Goal: Entertainment & Leisure: Consume media (video, audio)

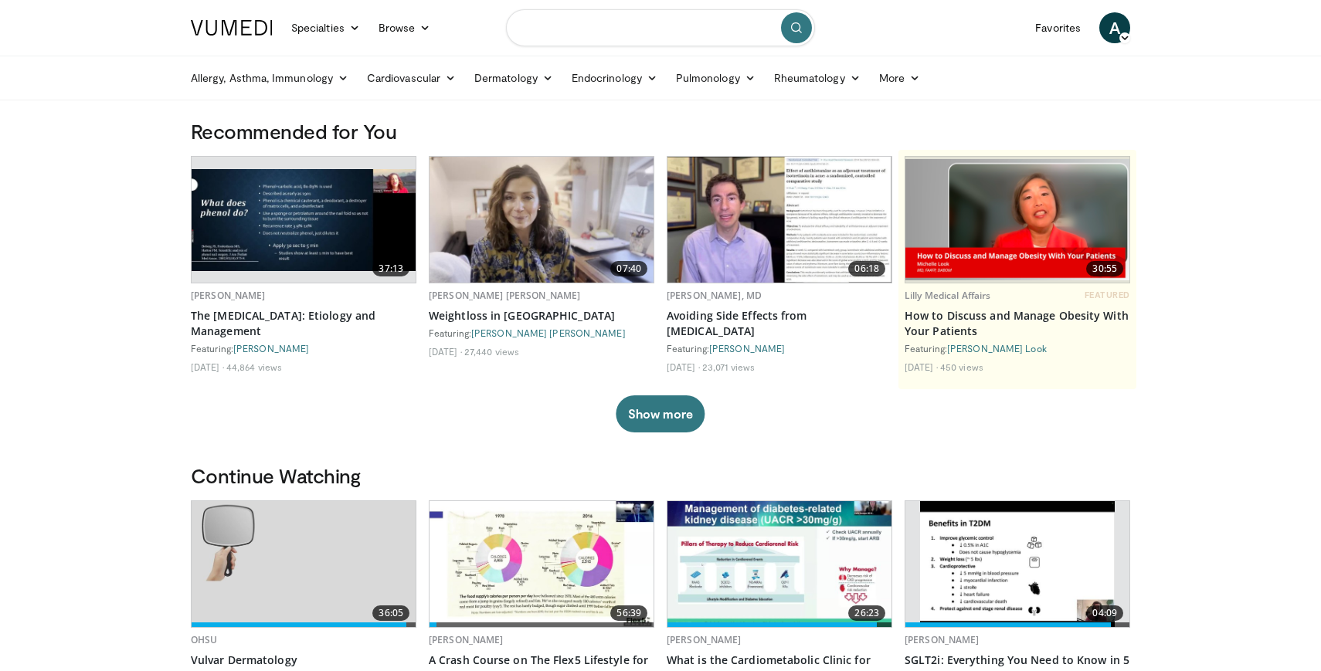
click at [610, 32] on input "Search topics, interventions" at bounding box center [660, 27] width 309 height 37
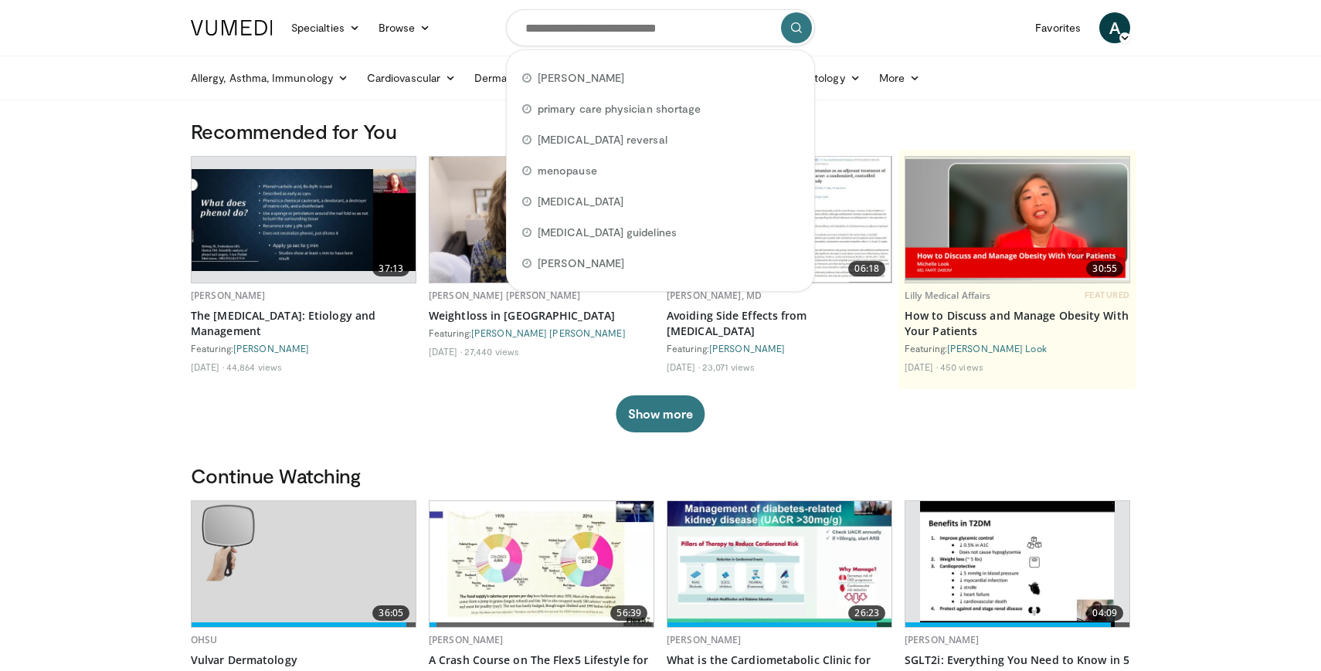
click at [1118, 27] on span "A" at bounding box center [1114, 27] width 31 height 31
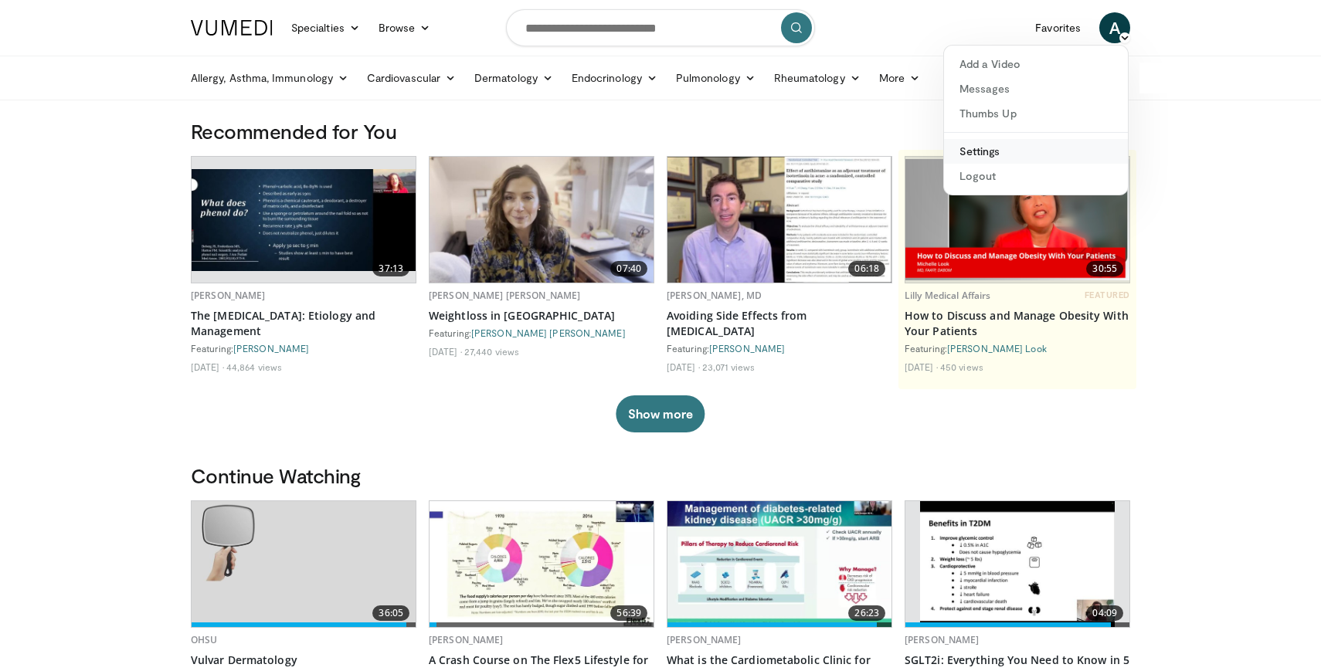
click at [983, 154] on link "Settings" at bounding box center [1036, 151] width 184 height 25
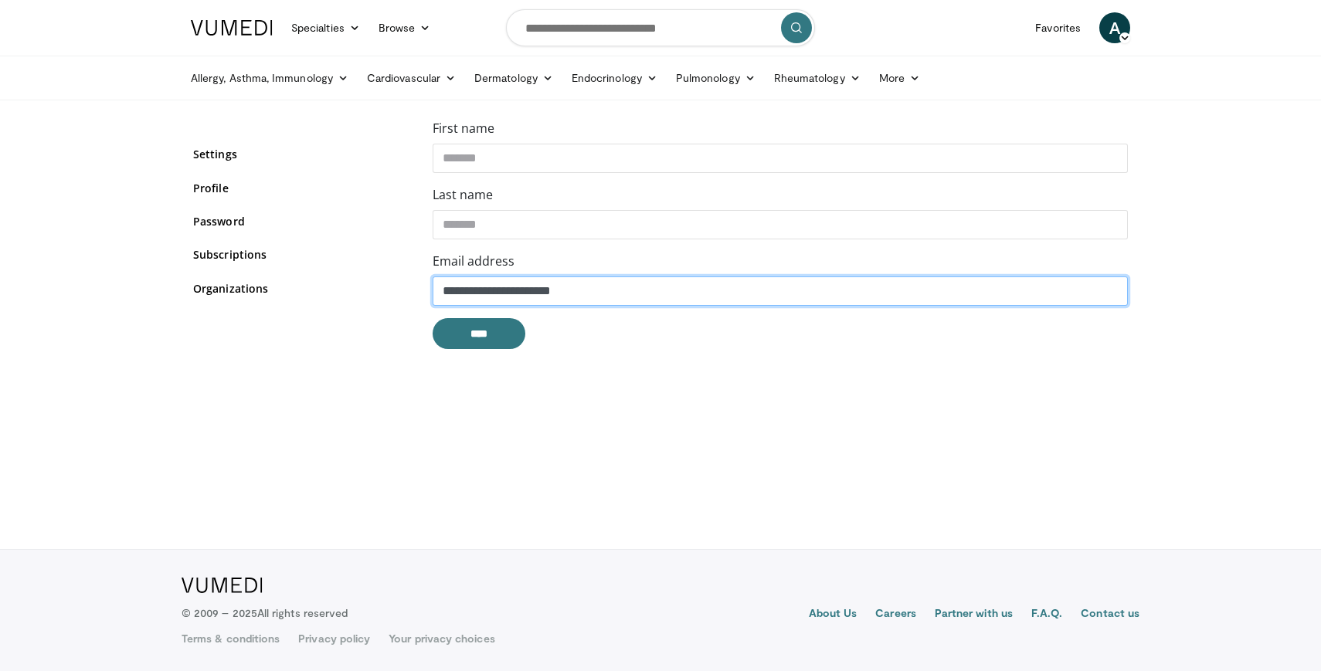
click at [517, 293] on input "**********" at bounding box center [780, 290] width 695 height 29
drag, startPoint x: 645, startPoint y: 289, endPoint x: 373, endPoint y: 286, distance: 271.9
click at [373, 286] on div "**********" at bounding box center [660, 240] width 958 height 243
type input "**********"
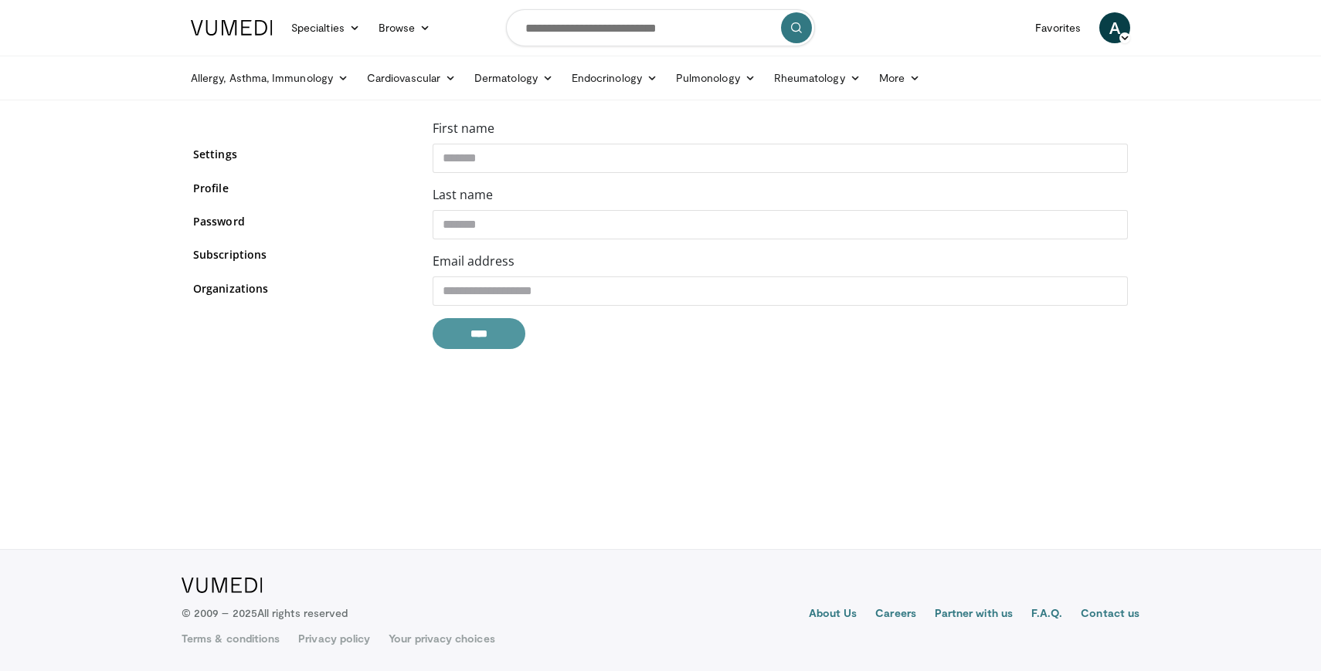
click at [496, 334] on input "****" at bounding box center [479, 333] width 93 height 31
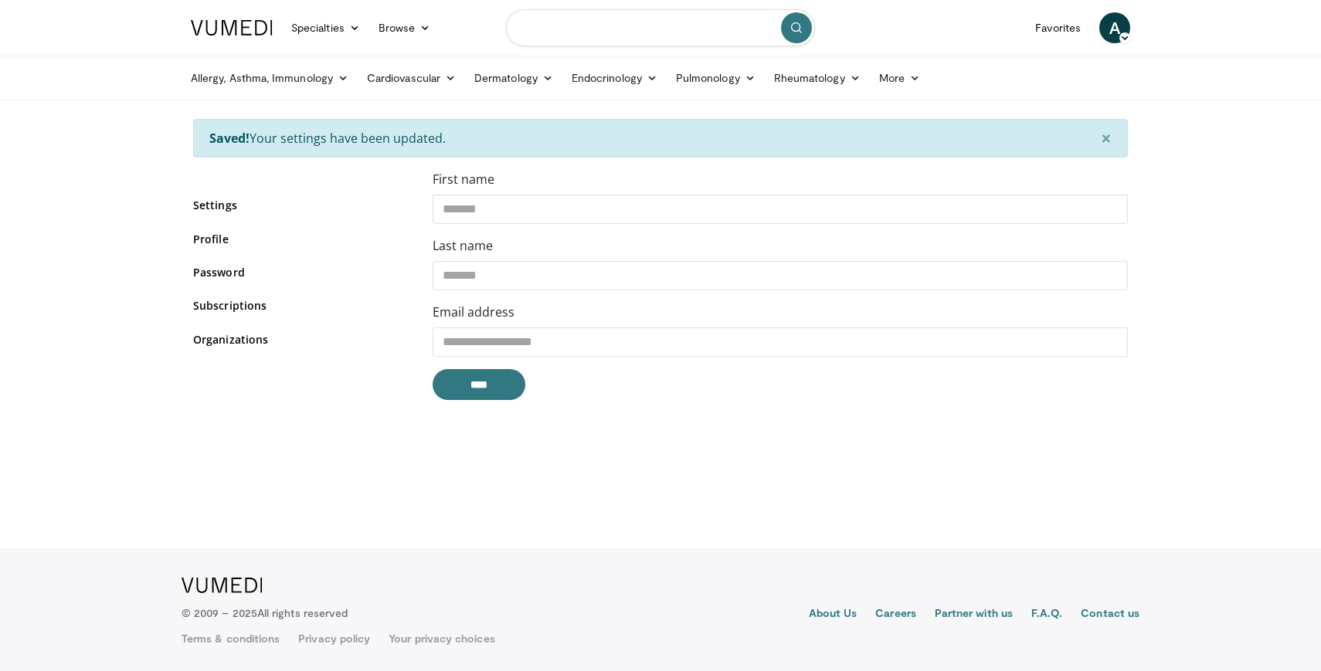
click at [570, 33] on input "Search topics, interventions" at bounding box center [660, 27] width 309 height 37
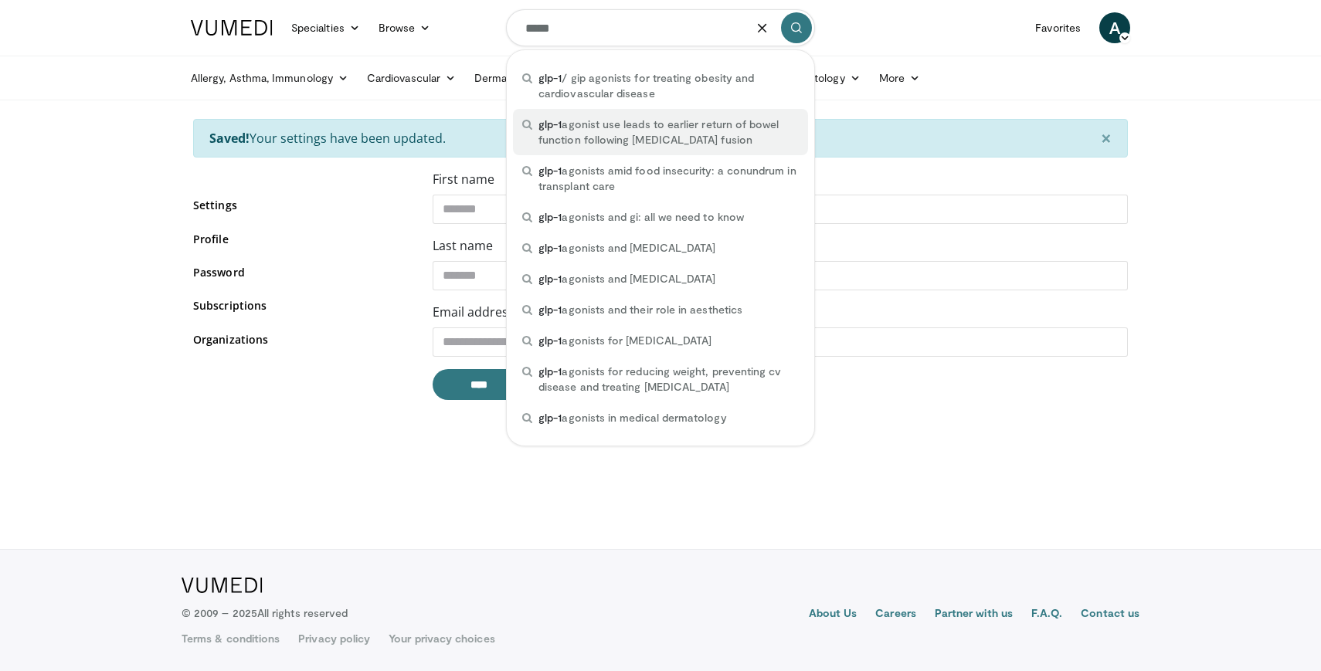
type input "*****"
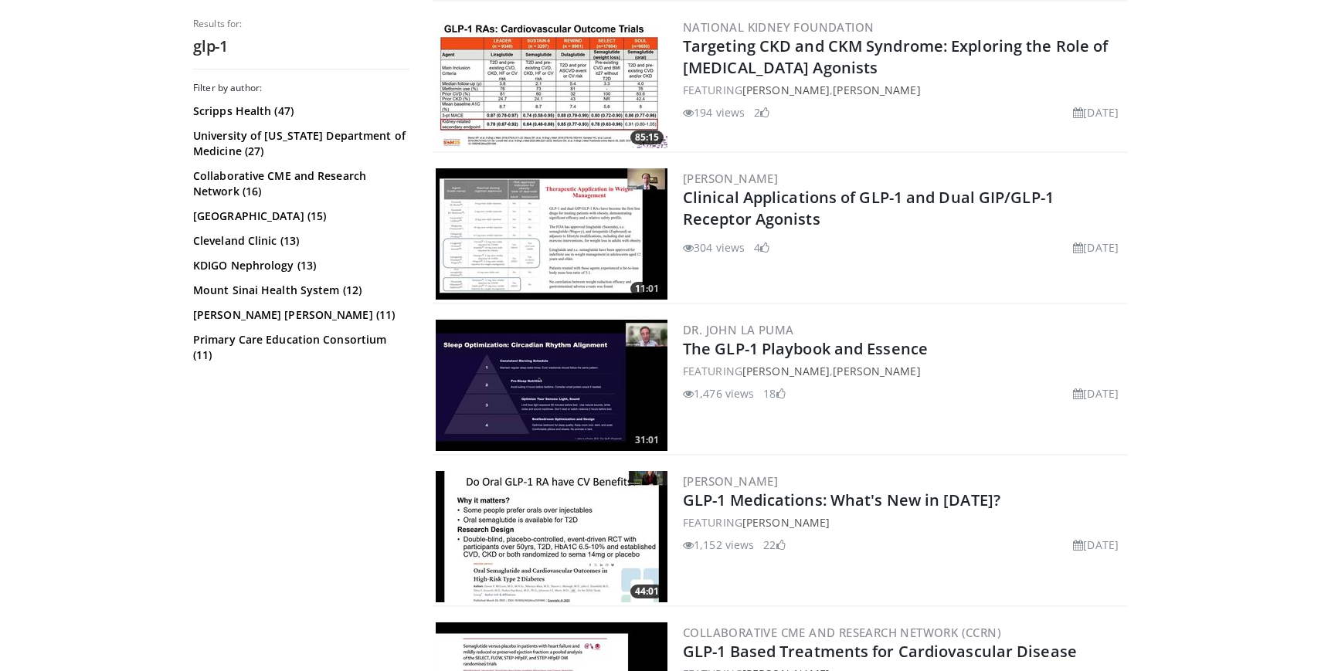
scroll to position [624, 0]
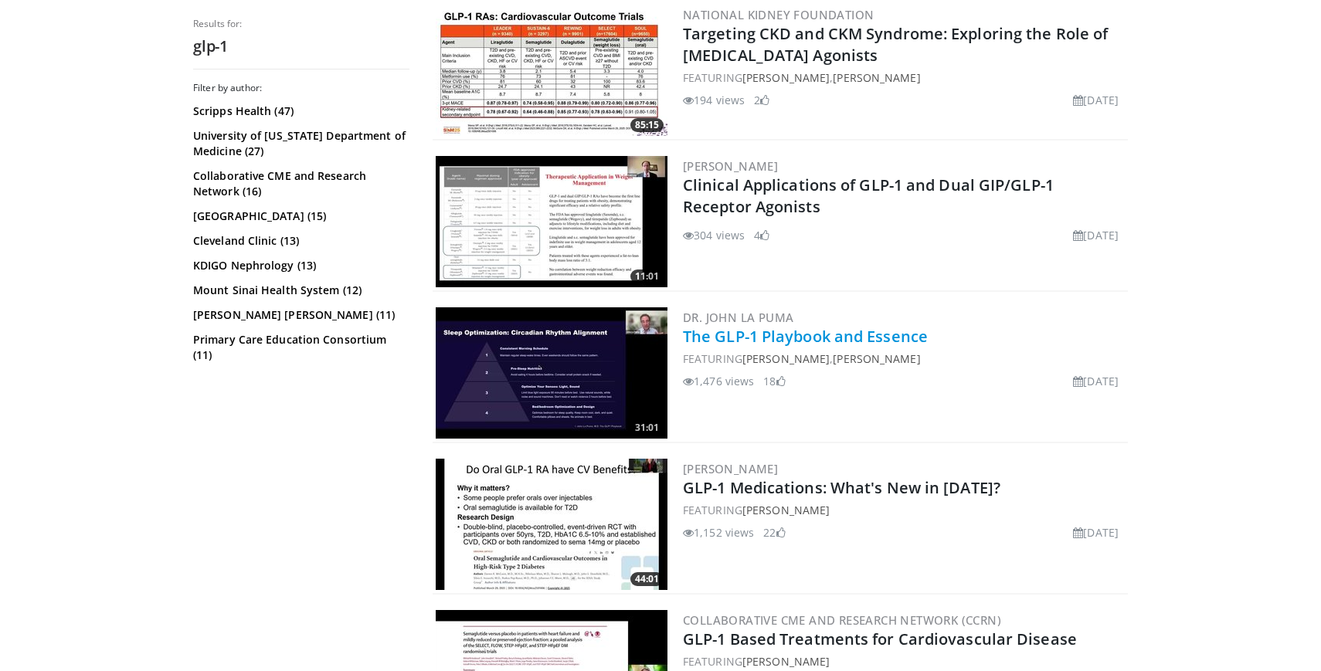
click at [837, 336] on link "The GLP-1 Playbook and Essence" at bounding box center [805, 336] width 245 height 21
click at [784, 327] on link "The GLP-1 Playbook and Essence" at bounding box center [805, 336] width 245 height 21
click at [763, 336] on link "The GLP-1 Playbook and Essence" at bounding box center [805, 336] width 245 height 21
click at [785, 341] on link "The GLP-1 Playbook and Essence" at bounding box center [805, 336] width 245 height 21
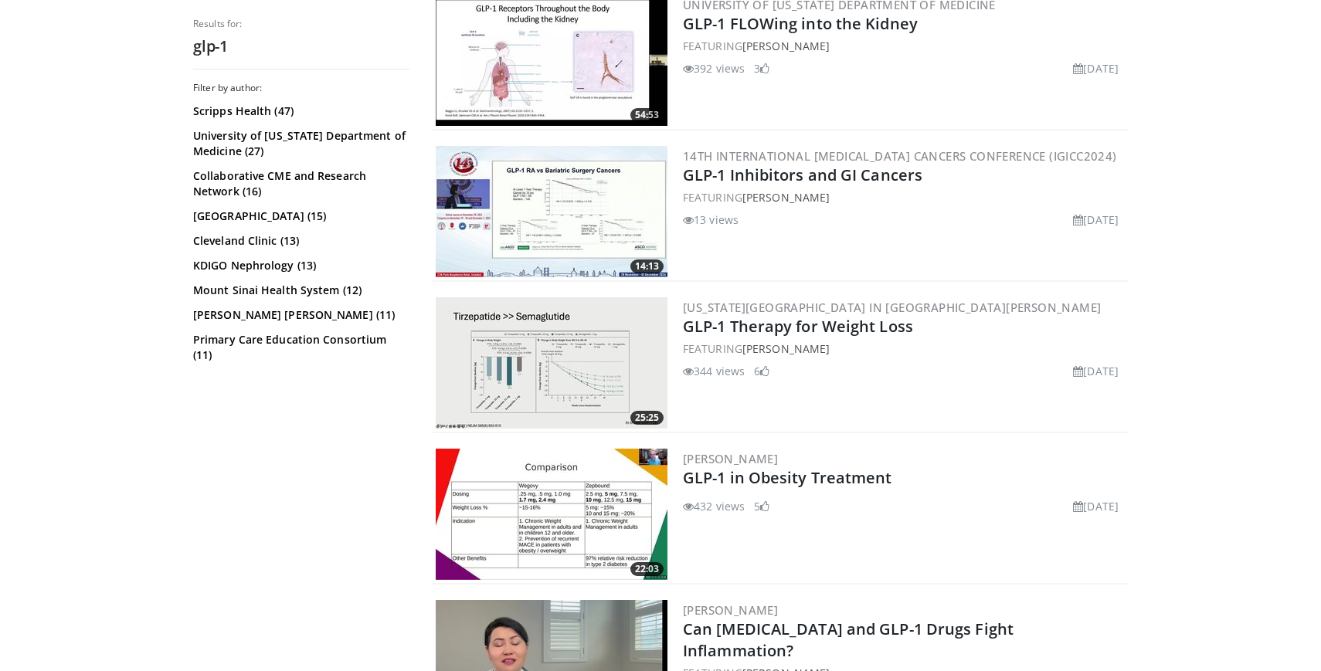
scroll to position [1695, 0]
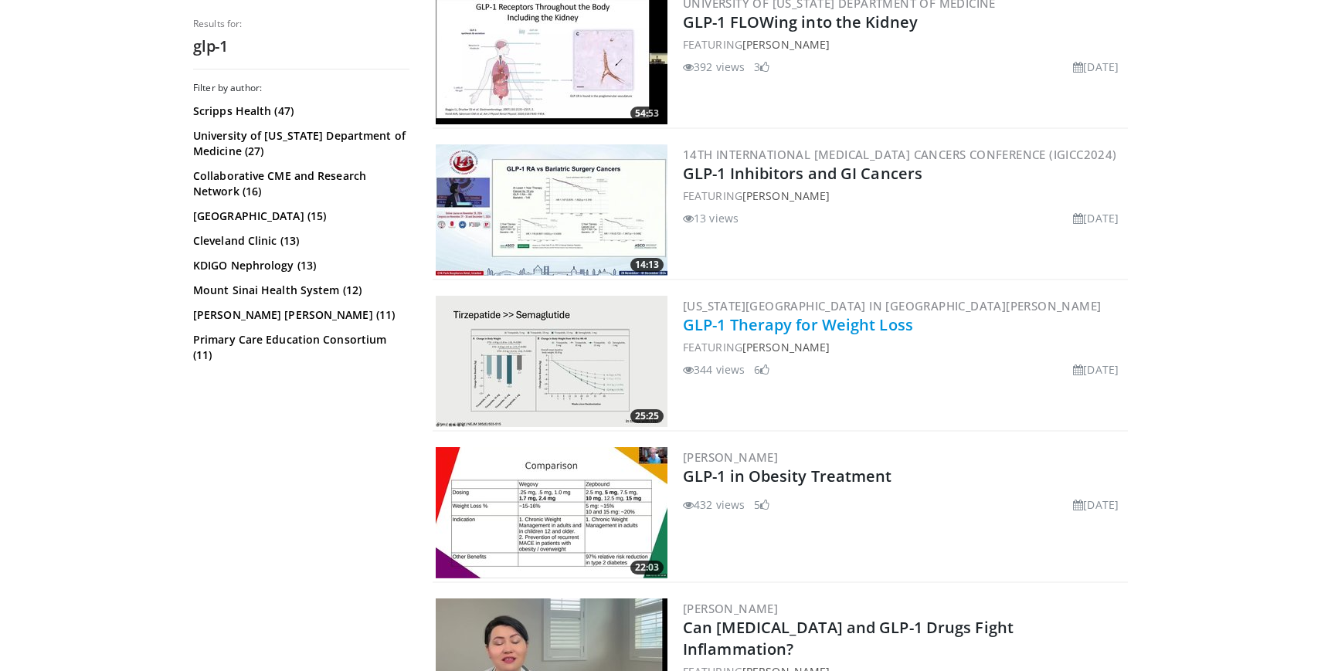
click at [809, 330] on link "GLP-1 Therapy for Weight Loss" at bounding box center [798, 324] width 230 height 21
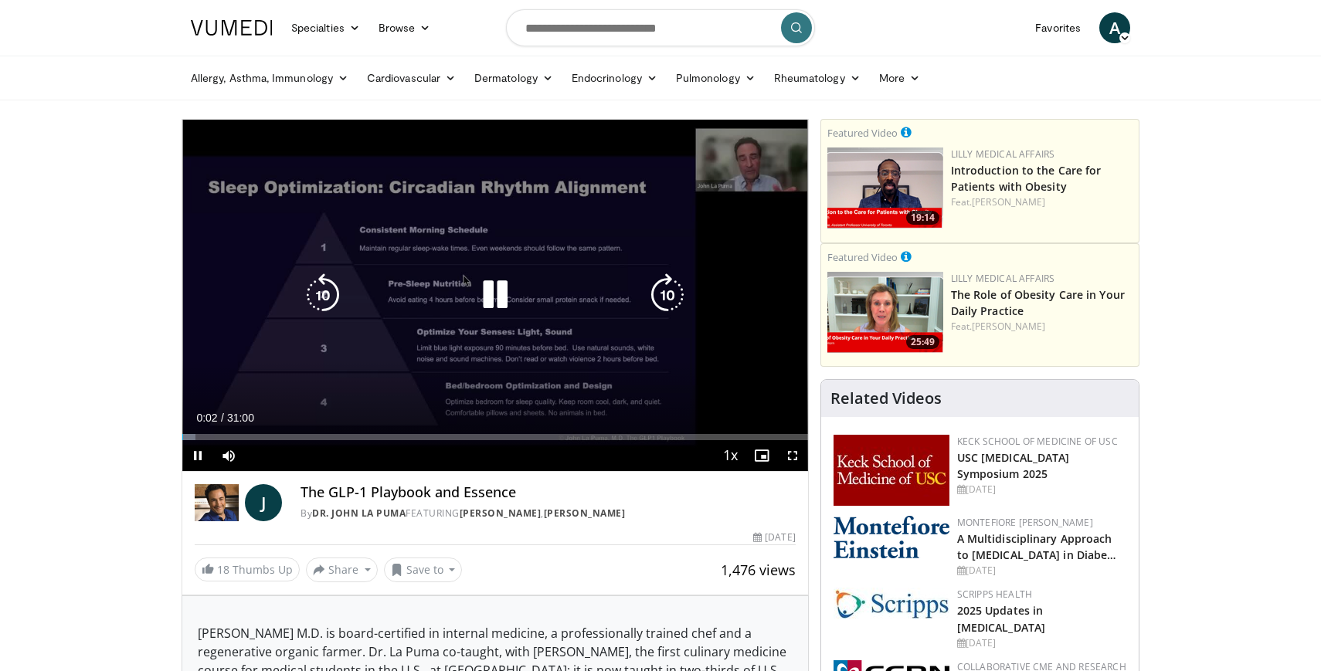
click at [505, 287] on icon "Video Player" at bounding box center [494, 294] width 43 height 43
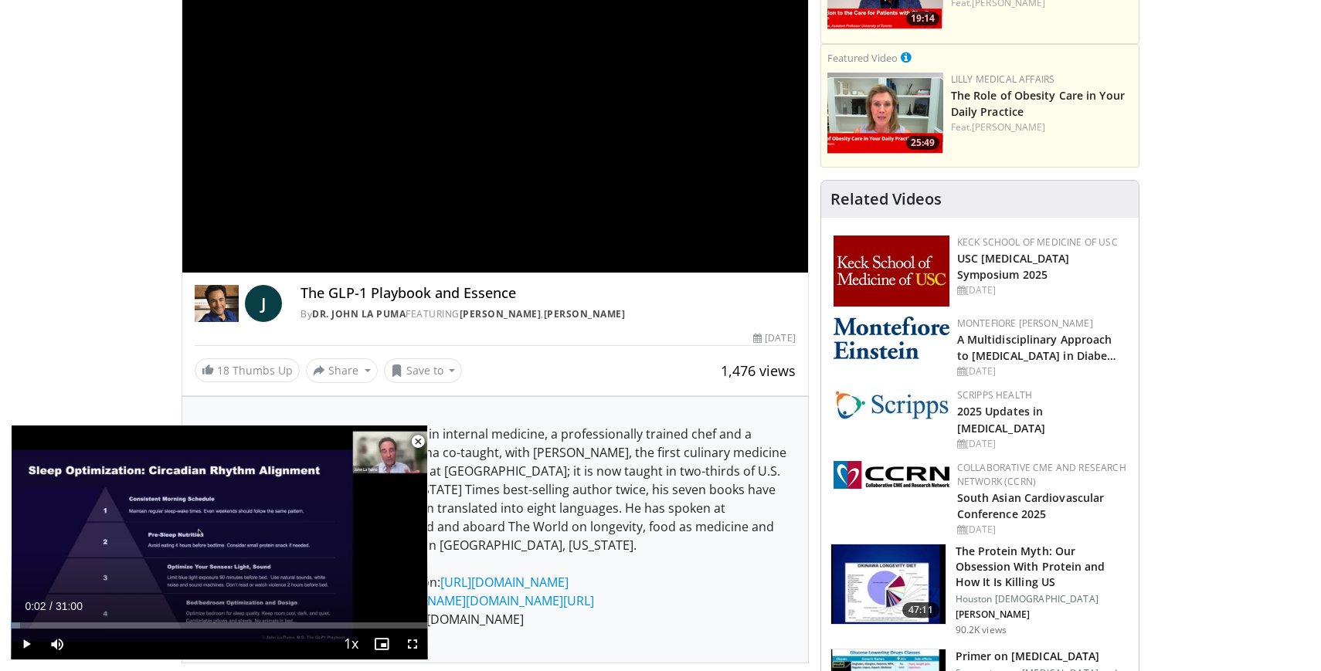
scroll to position [202, 0]
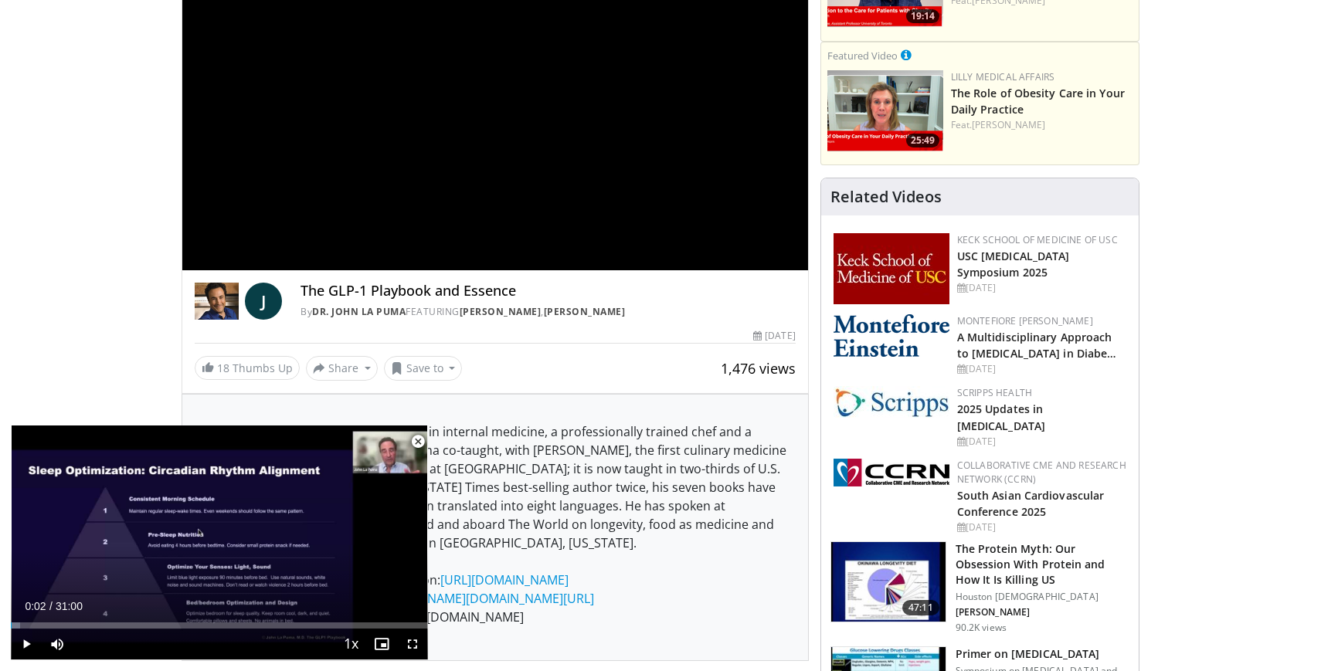
click at [423, 445] on span "Video Player" at bounding box center [417, 441] width 31 height 31
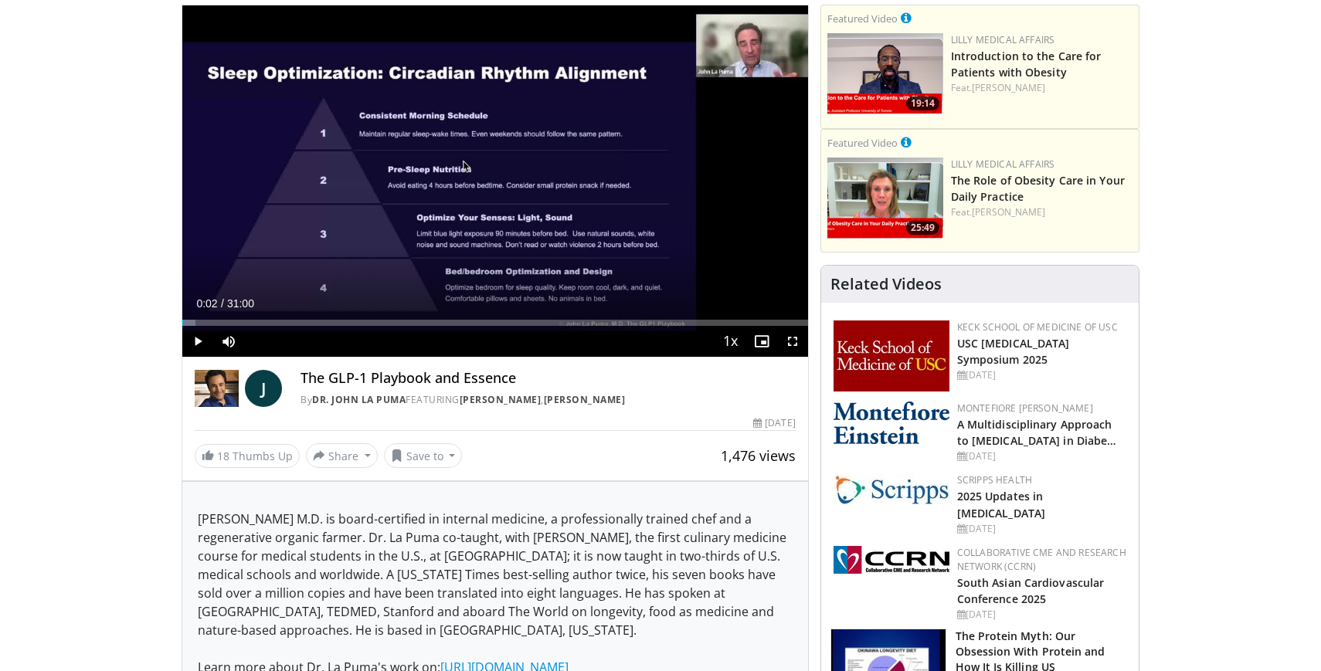
scroll to position [110, 0]
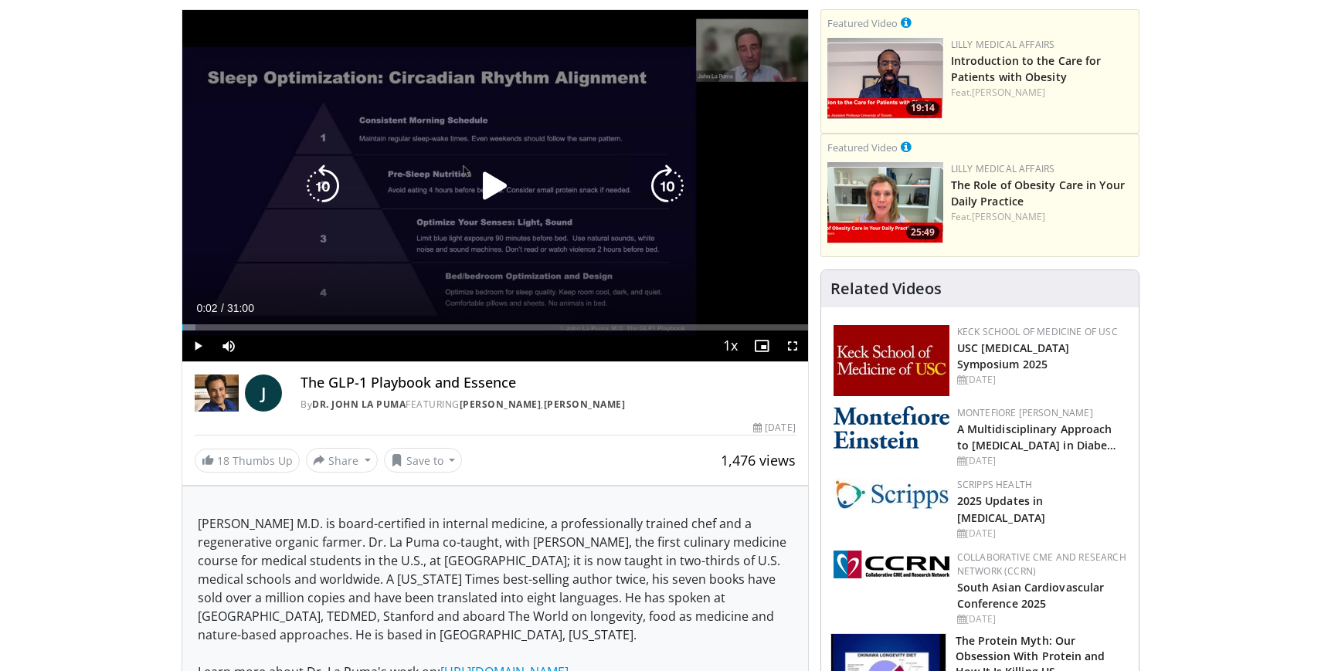
click at [491, 189] on icon "Video Player" at bounding box center [494, 186] width 43 height 43
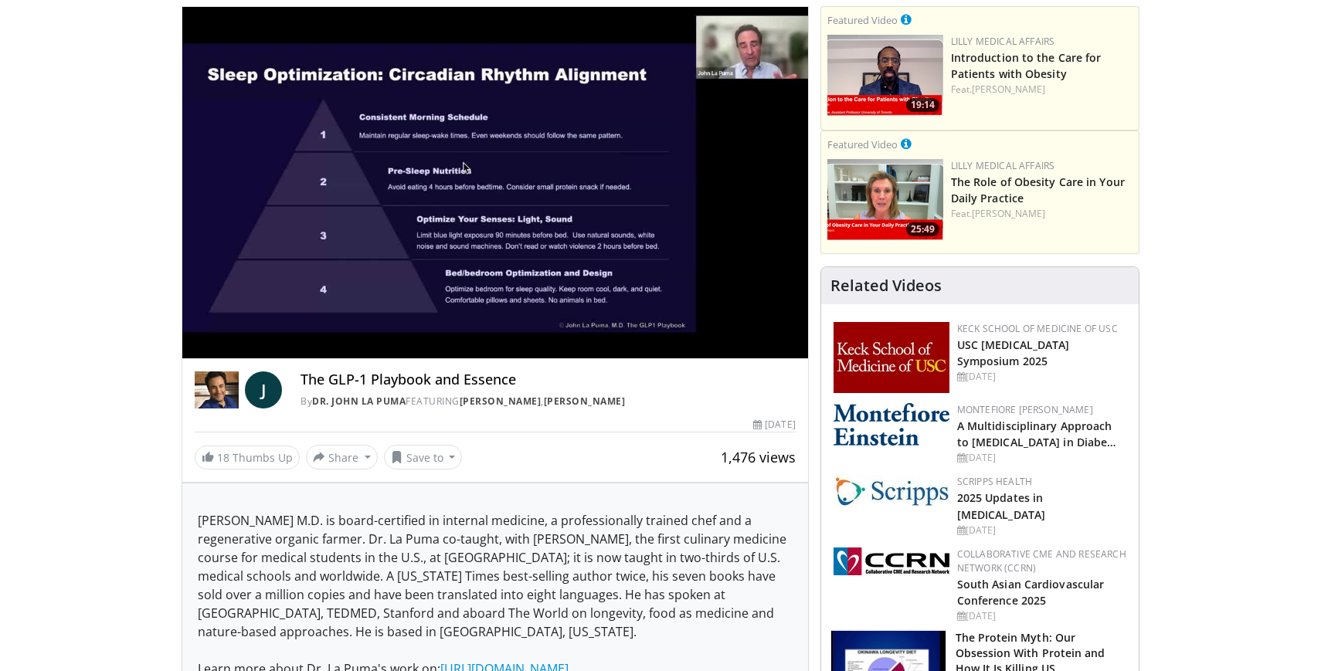
scroll to position [84, 0]
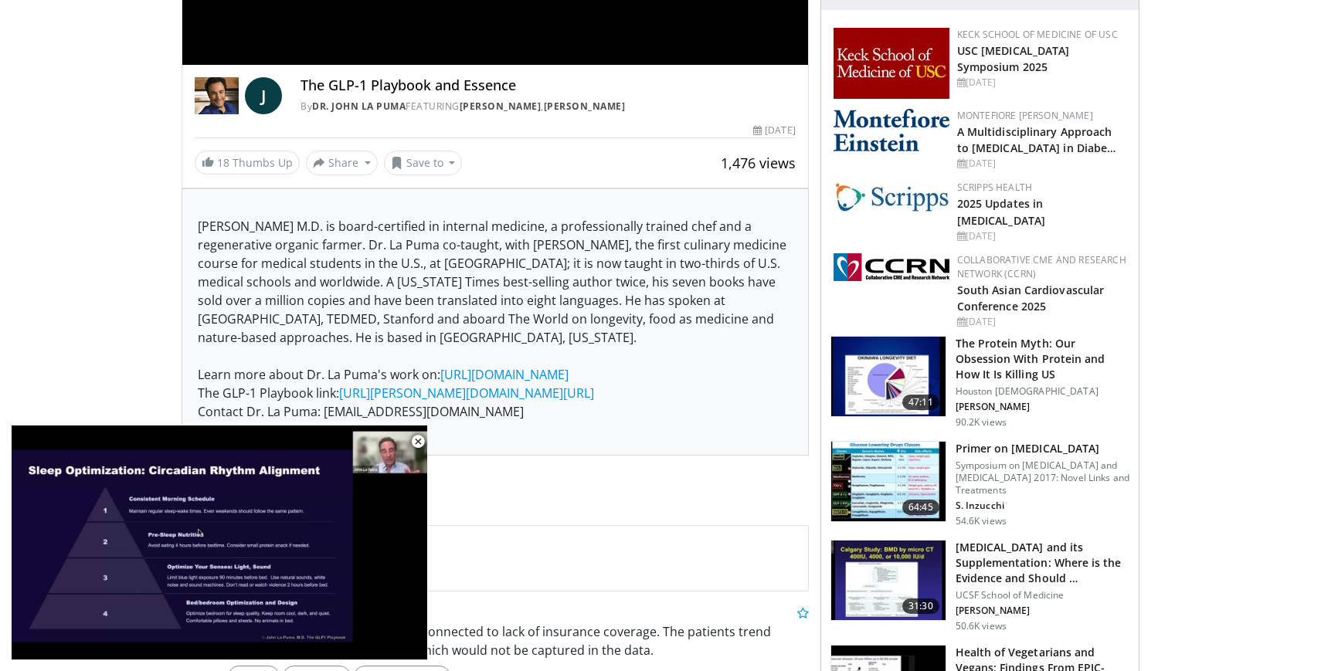
scroll to position [421, 0]
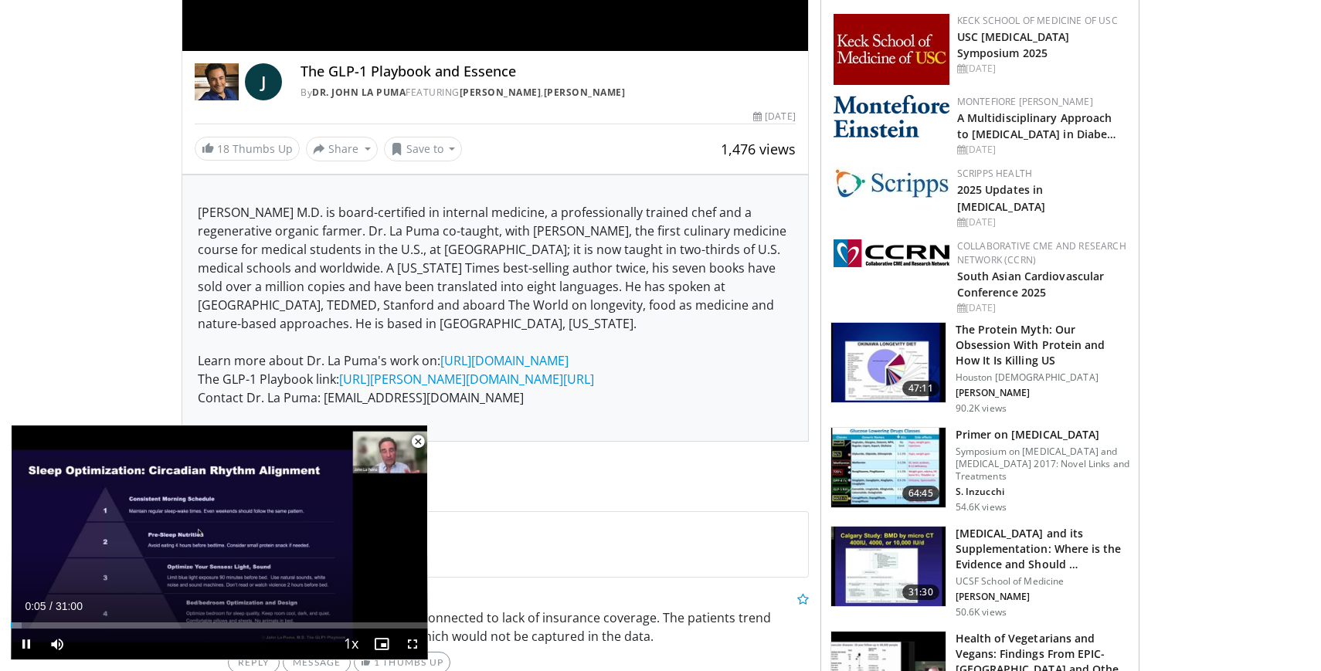
click at [411, 441] on span "Video Player" at bounding box center [417, 441] width 31 height 31
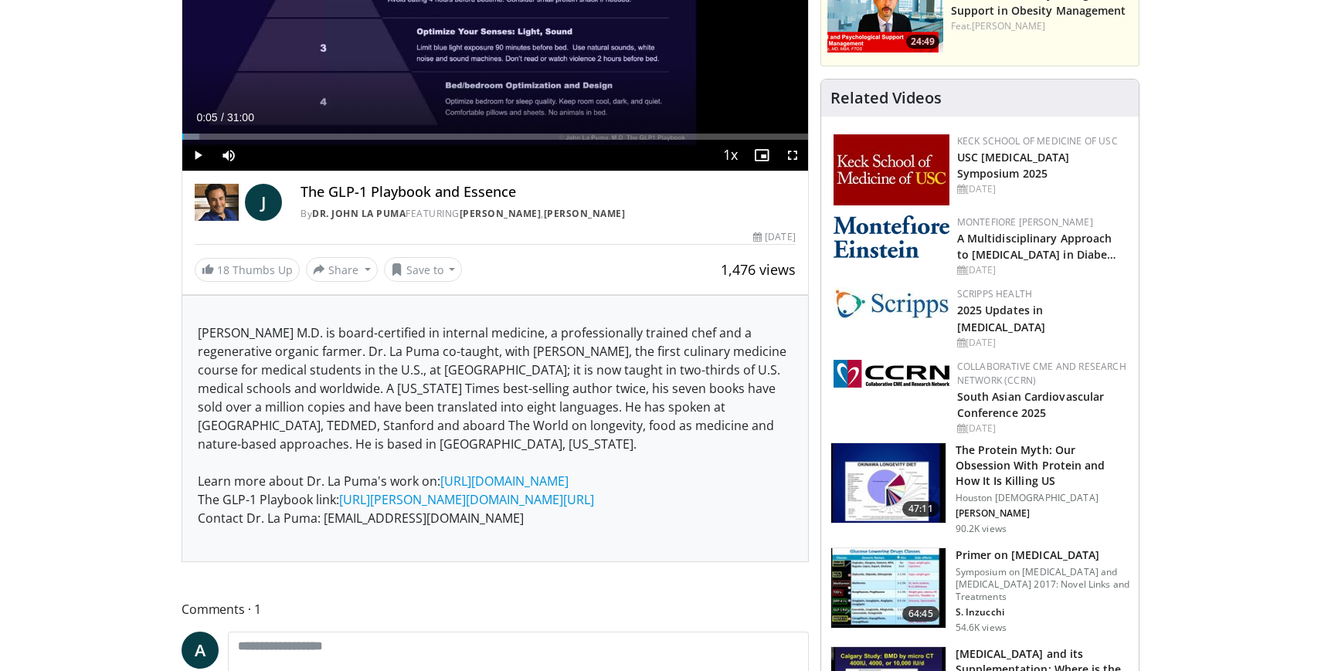
scroll to position [297, 0]
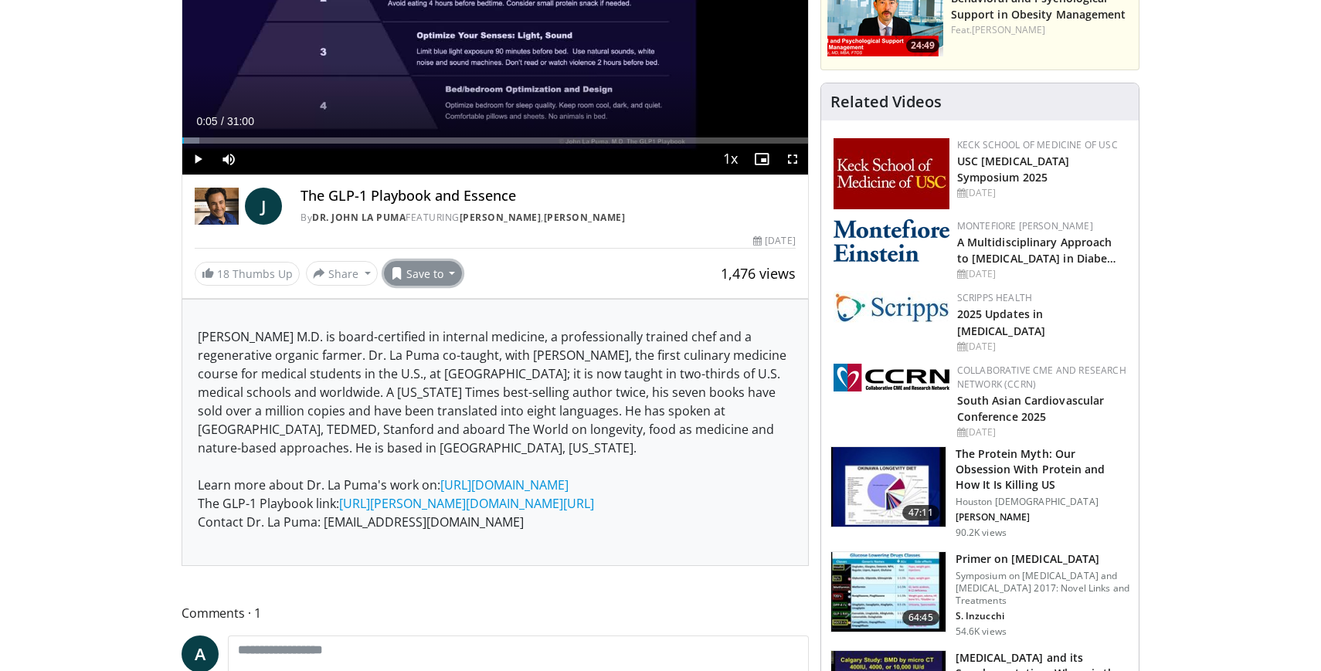
click at [428, 261] on button "Save to" at bounding box center [423, 273] width 79 height 25
click at [435, 303] on span "Add to Favorites" at bounding box center [450, 306] width 95 height 17
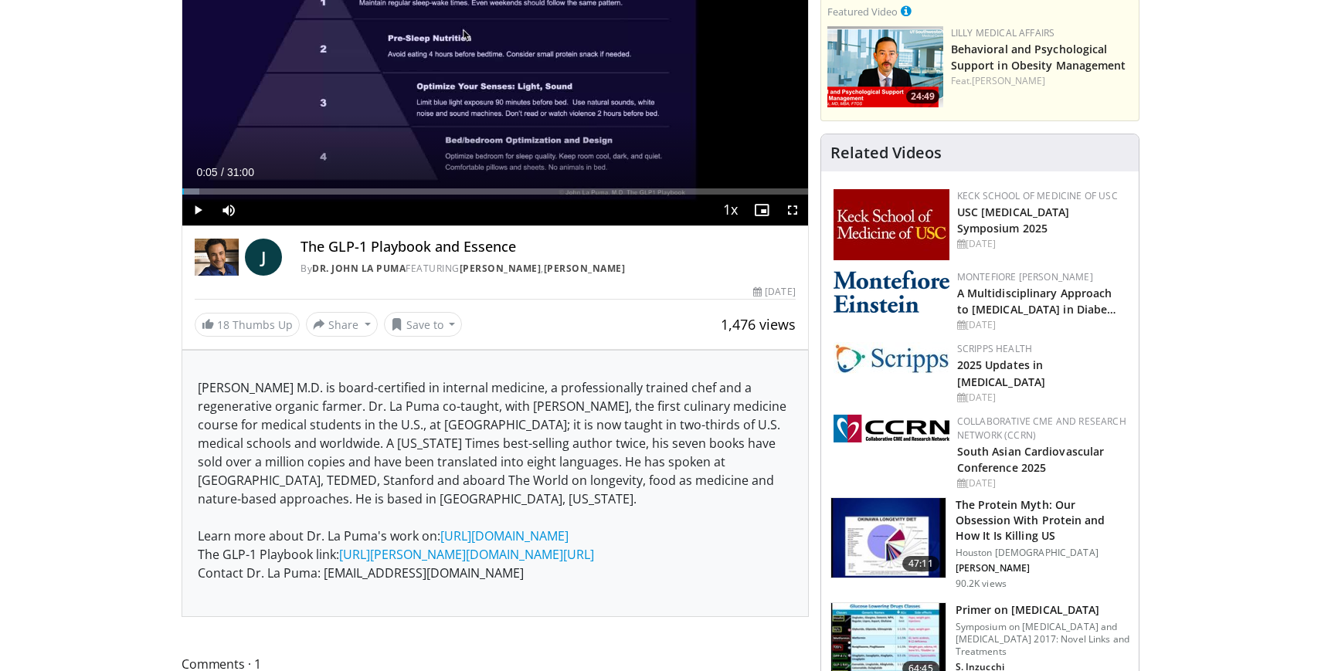
scroll to position [348, 0]
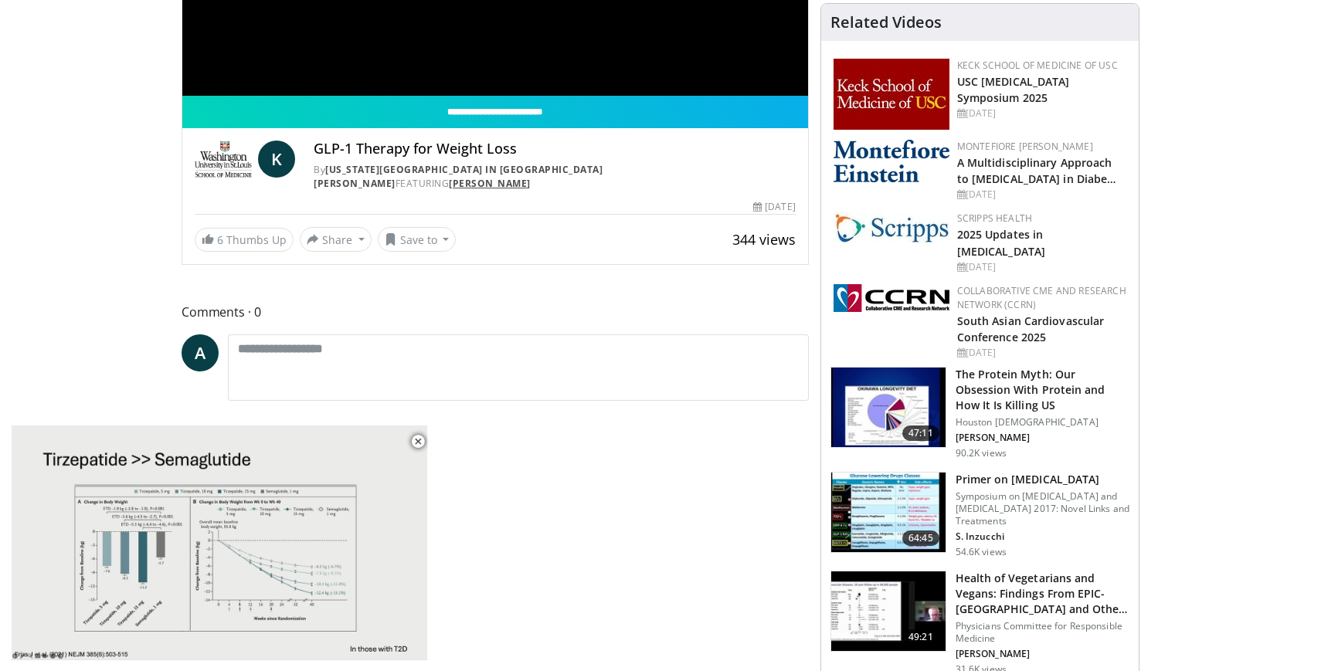
scroll to position [380, 0]
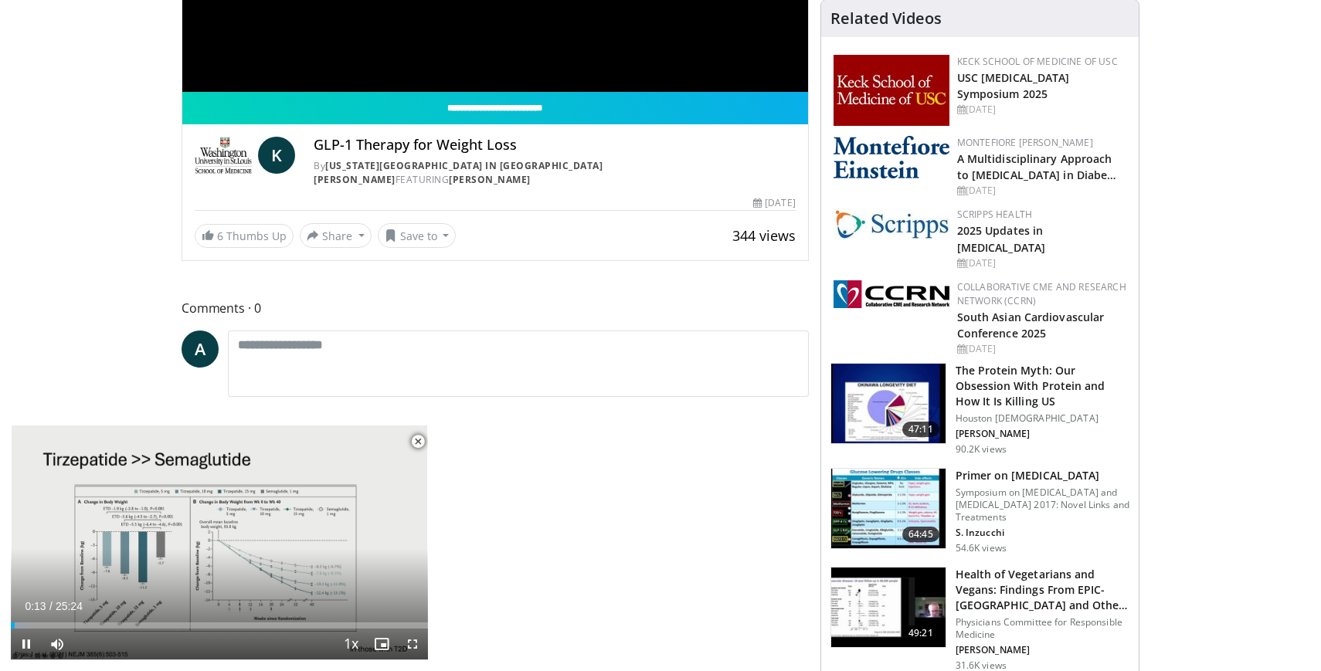
click at [419, 443] on span "Video Player" at bounding box center [417, 441] width 31 height 31
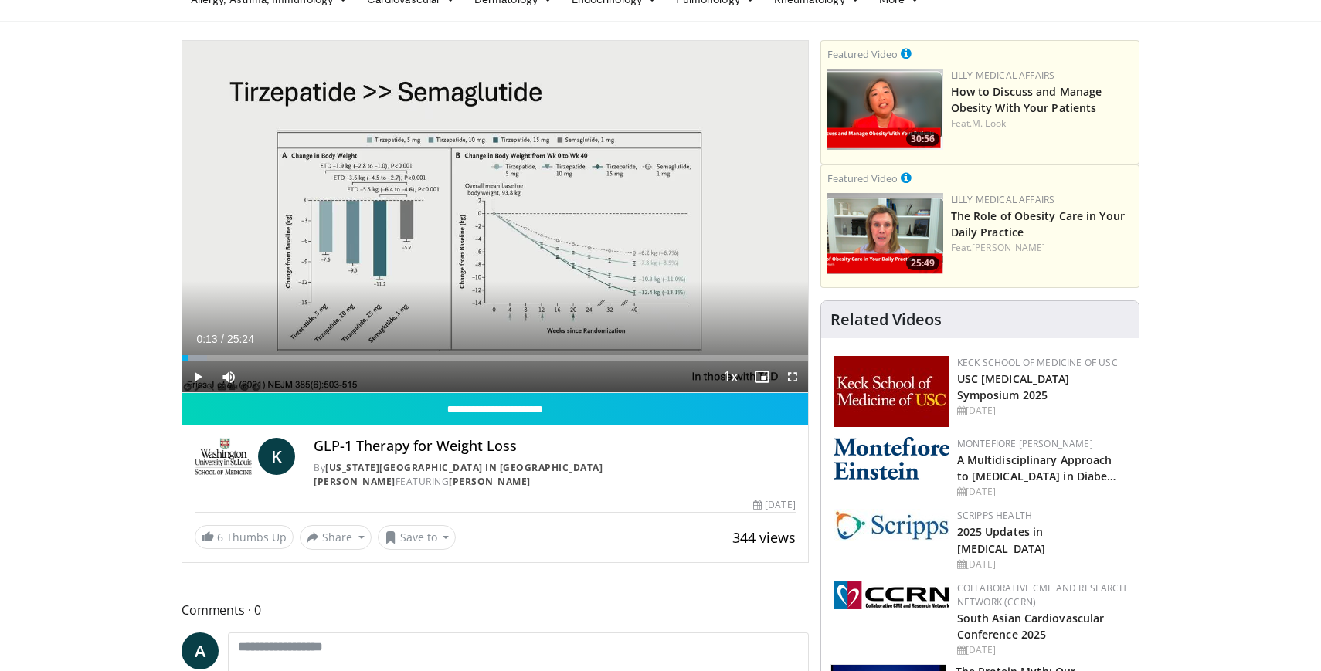
scroll to position [39, 0]
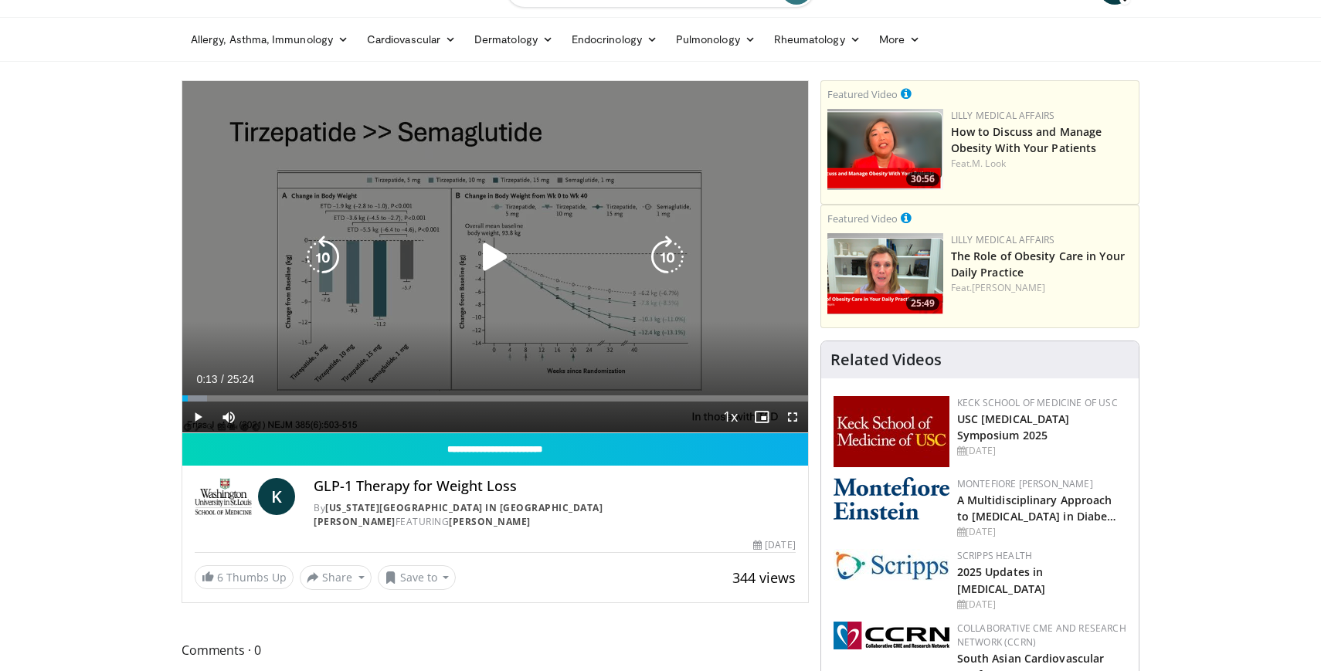
click at [501, 256] on icon "Video Player" at bounding box center [494, 257] width 43 height 43
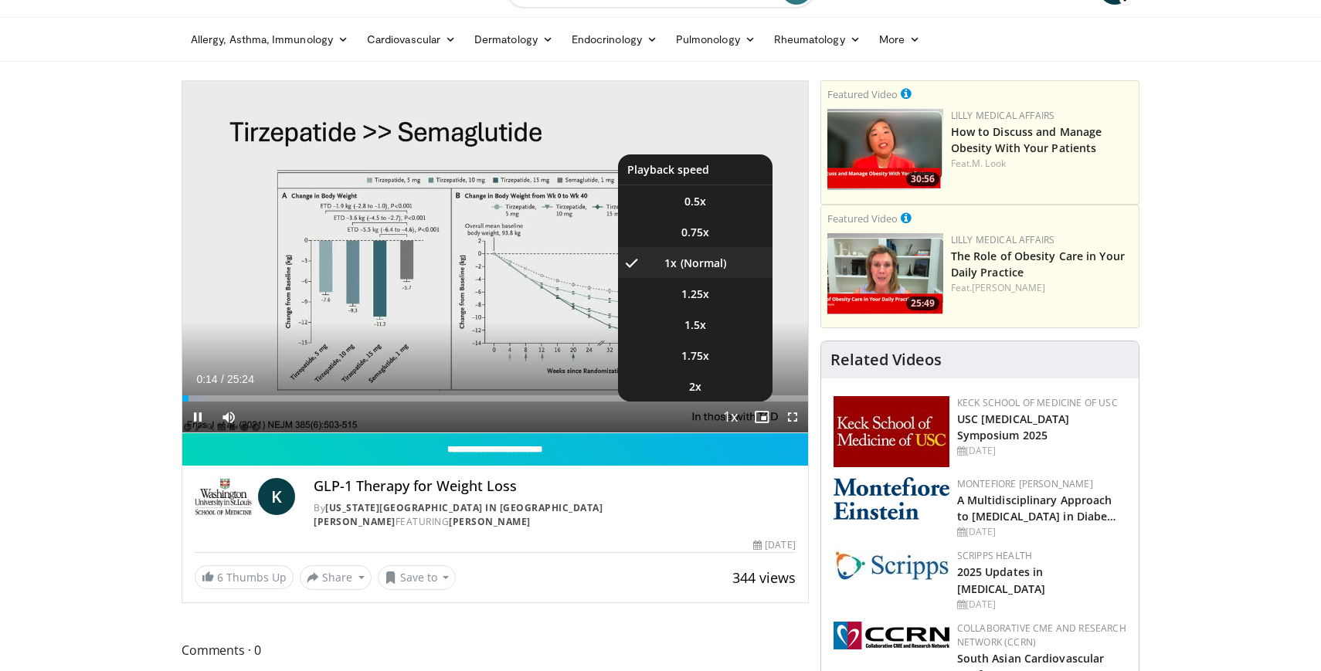
click at [730, 412] on span "Video Player" at bounding box center [731, 417] width 22 height 31
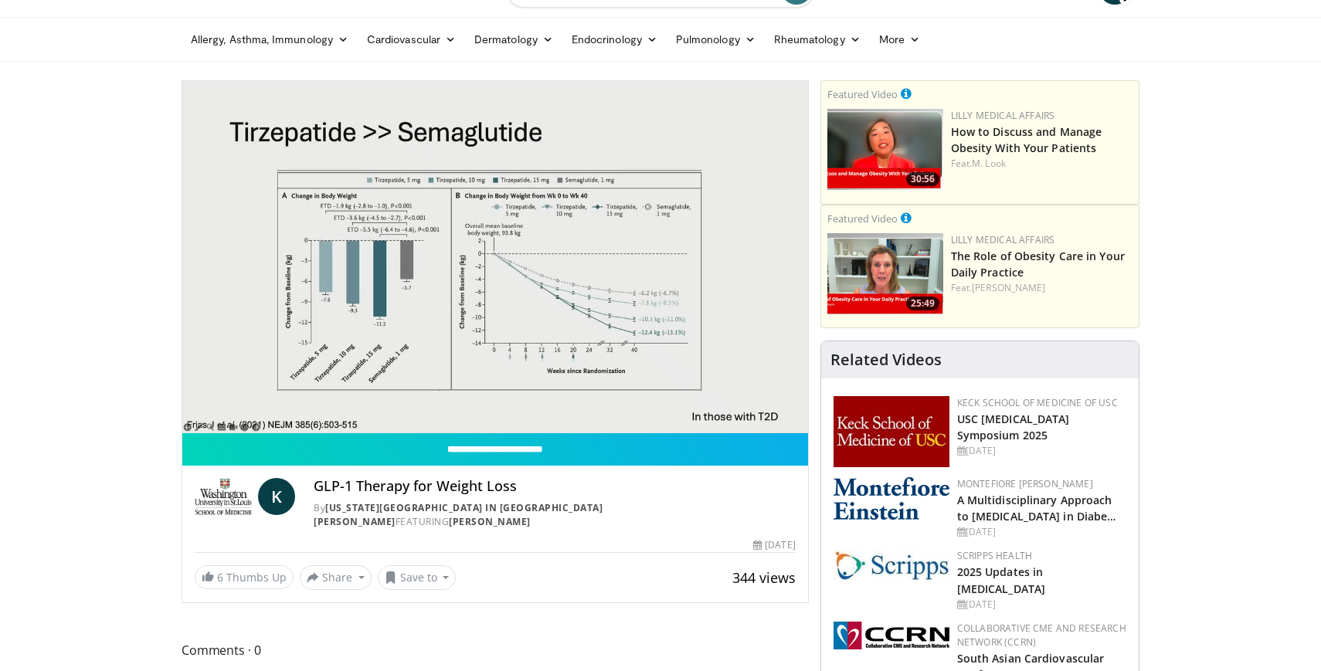
click at [730, 412] on div "10 seconds Tap to unmute" at bounding box center [495, 256] width 626 height 351
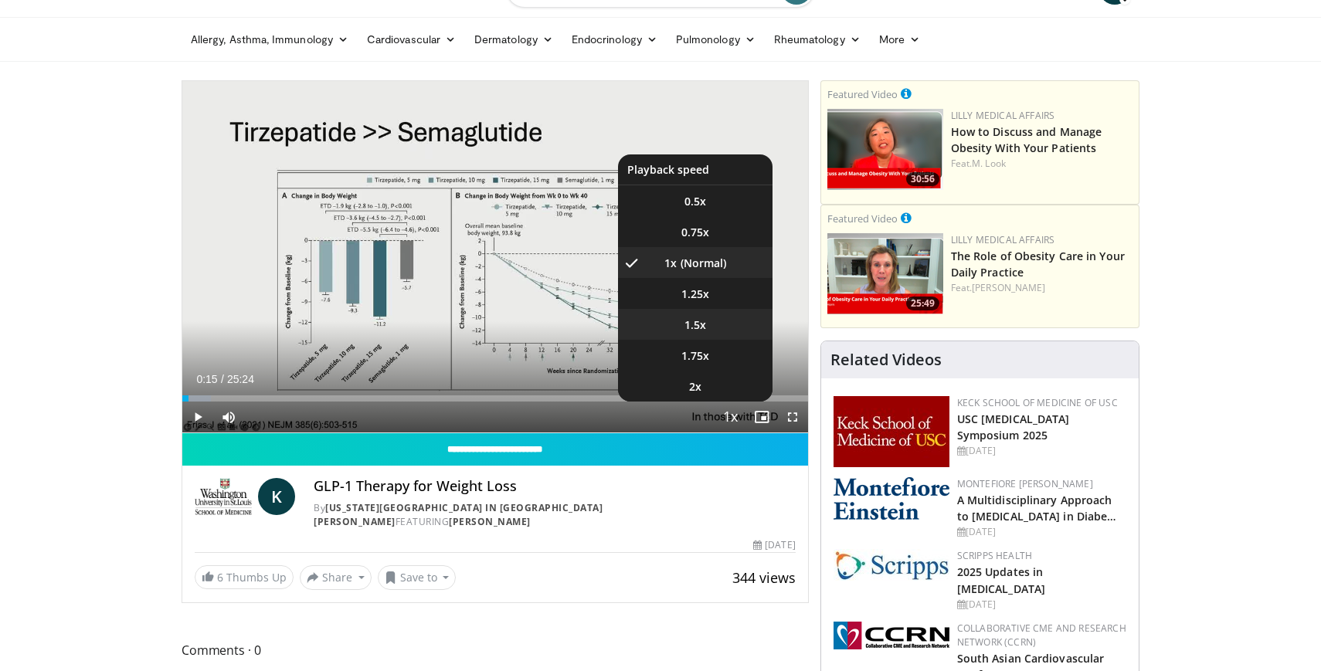
click at [696, 318] on span "1.5x" at bounding box center [695, 324] width 22 height 15
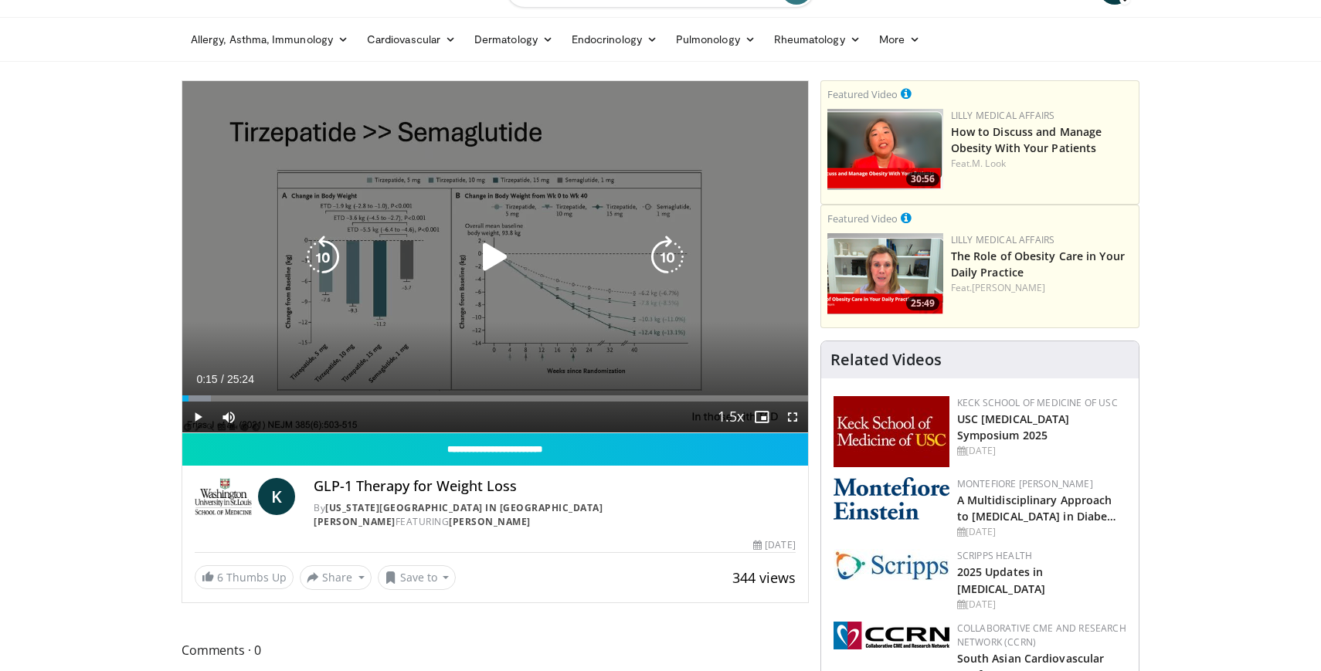
click at [476, 260] on icon "Video Player" at bounding box center [494, 257] width 43 height 43
click at [333, 255] on icon "Video Player" at bounding box center [322, 257] width 43 height 43
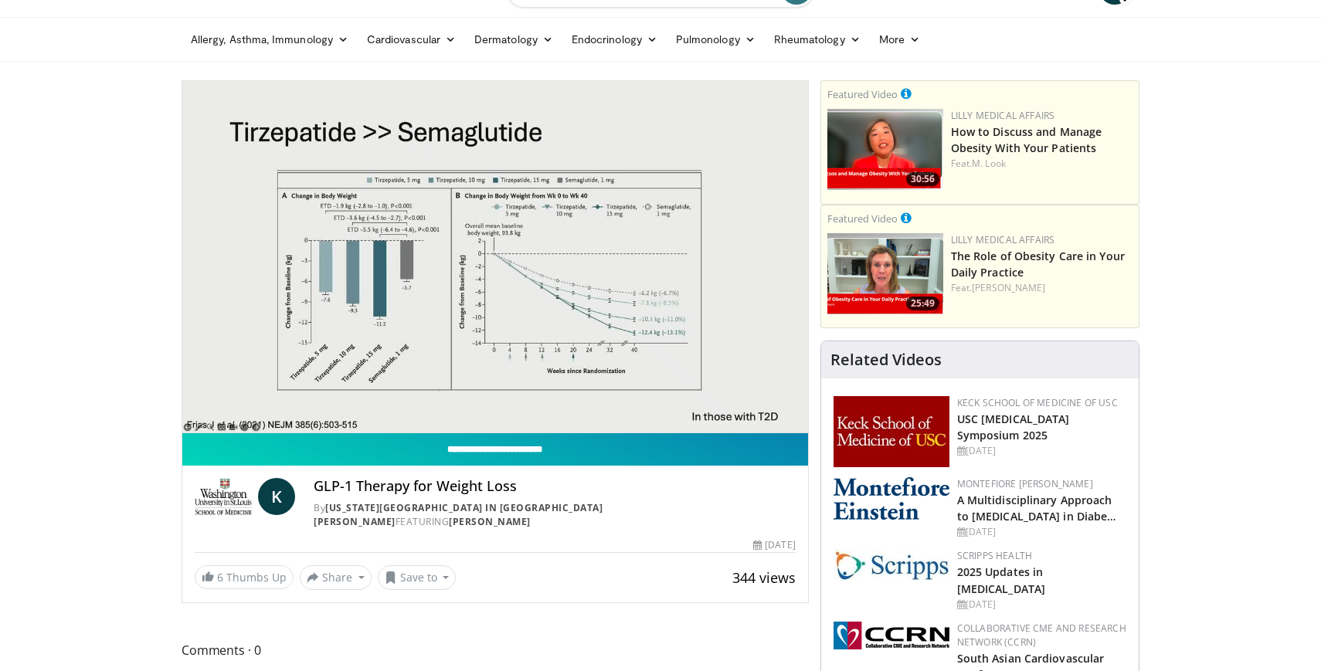
click at [598, 456] on input "**********" at bounding box center [495, 449] width 626 height 32
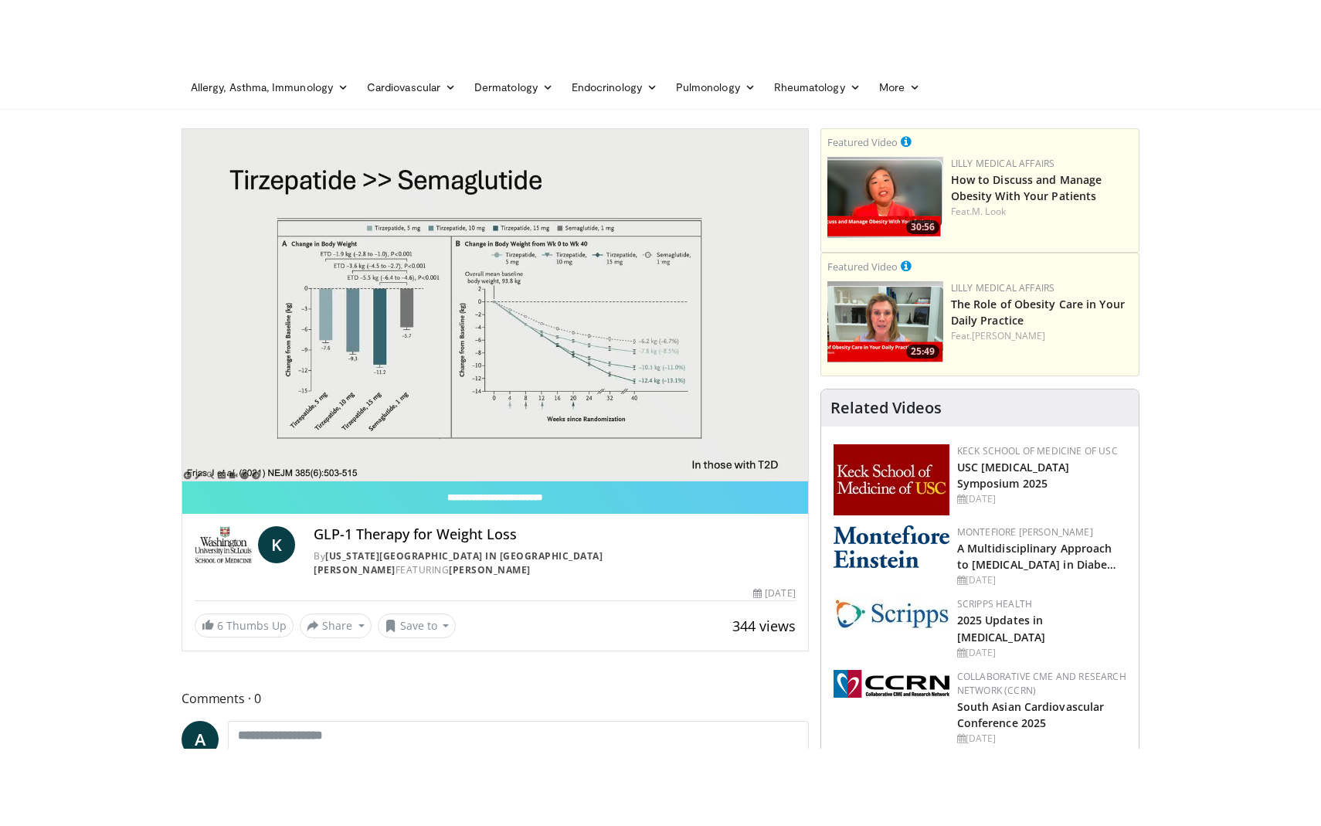
scroll to position [67, 0]
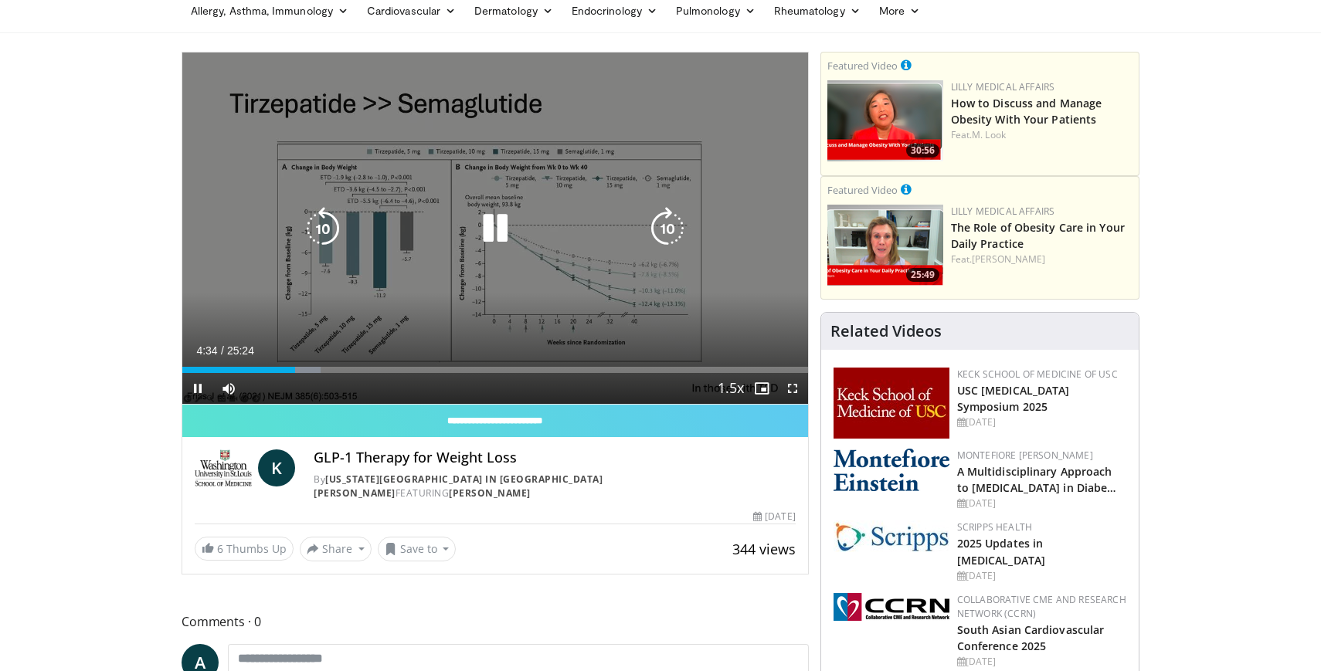
click at [329, 225] on icon "Video Player" at bounding box center [322, 228] width 43 height 43
click at [322, 230] on icon "Video Player" at bounding box center [322, 228] width 43 height 43
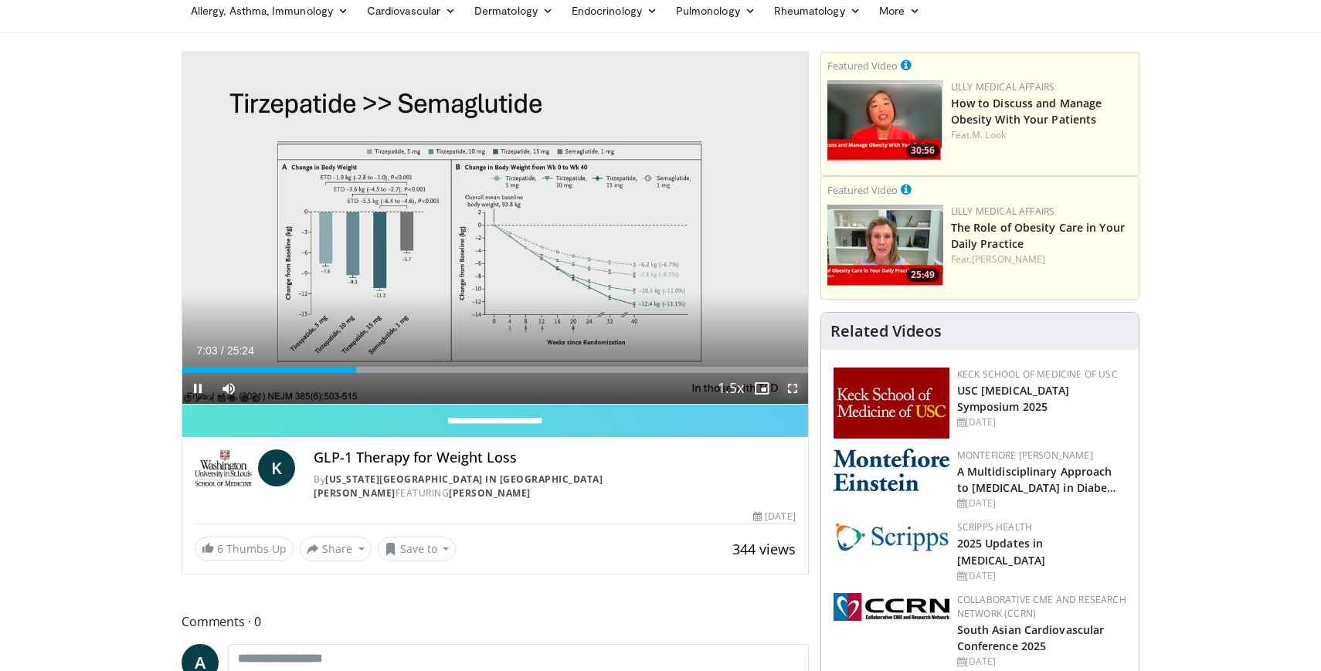
click at [792, 389] on span "Video Player" at bounding box center [792, 388] width 31 height 31
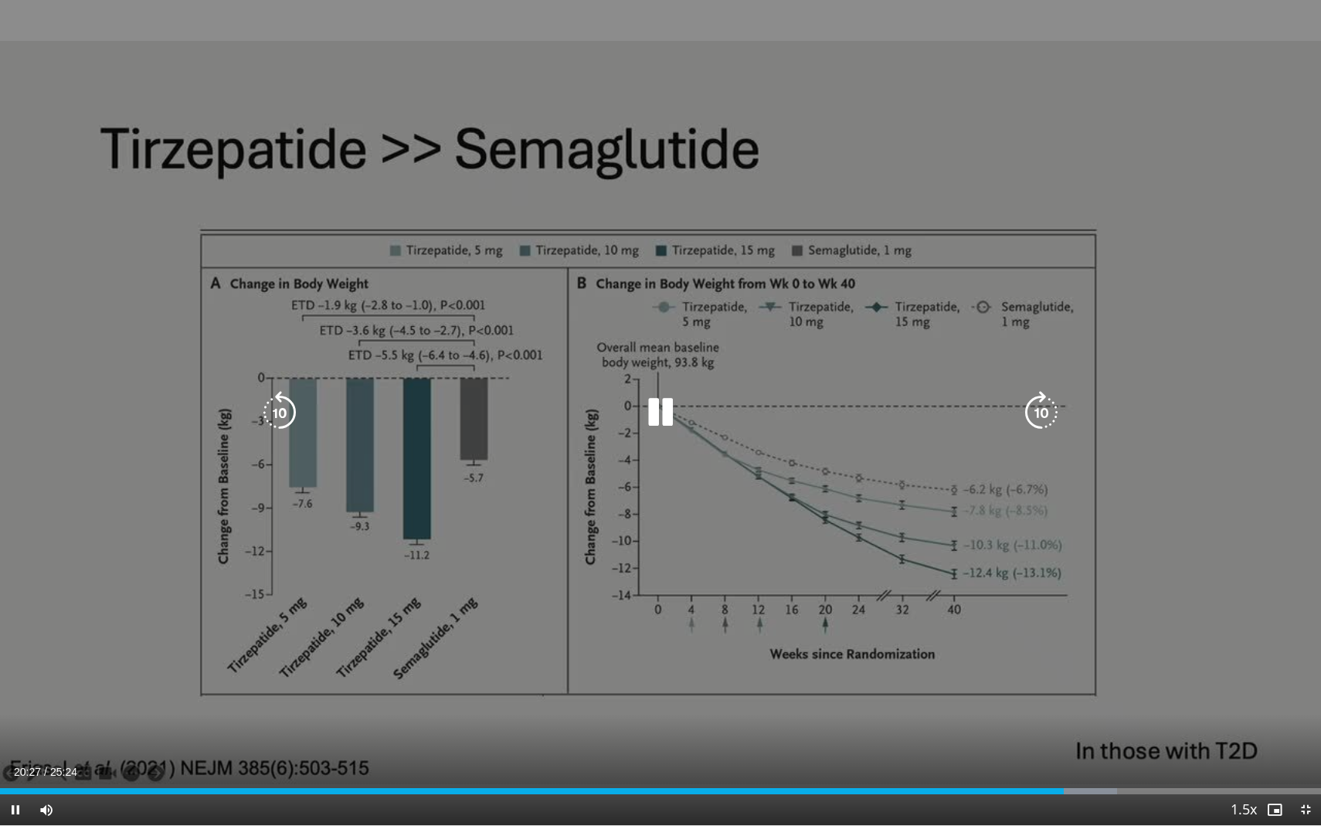
click at [656, 414] on icon "Video Player" at bounding box center [660, 412] width 43 height 43
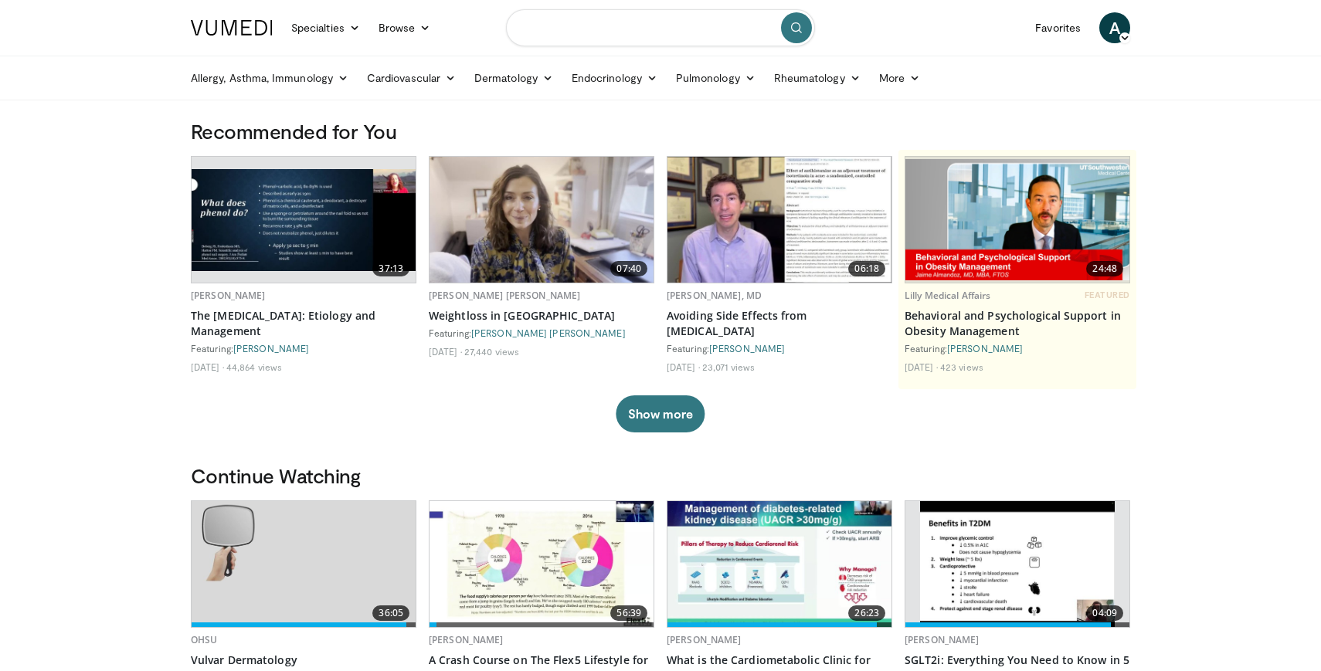
click at [613, 33] on input "Search topics, interventions" at bounding box center [660, 27] width 309 height 37
type input "**********"
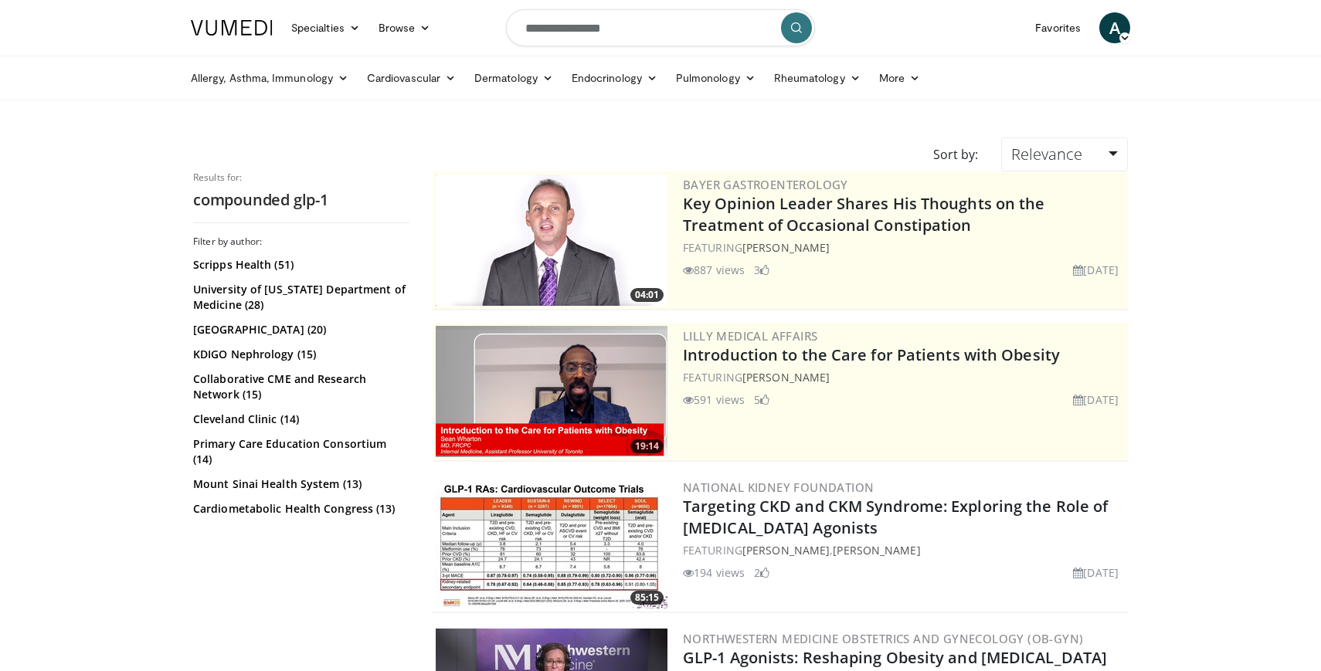
click at [595, 25] on input "**********" at bounding box center [660, 27] width 309 height 37
type input "**********"
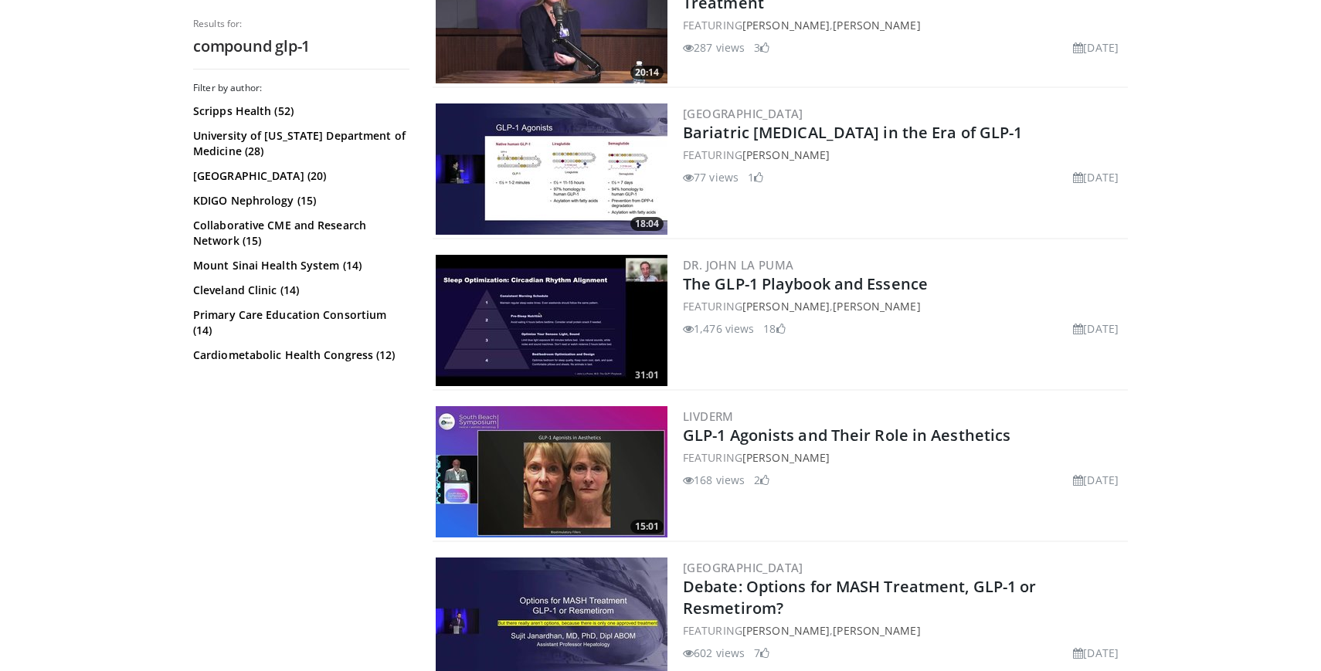
scroll to position [680, 0]
